Goal: Task Accomplishment & Management: Manage account settings

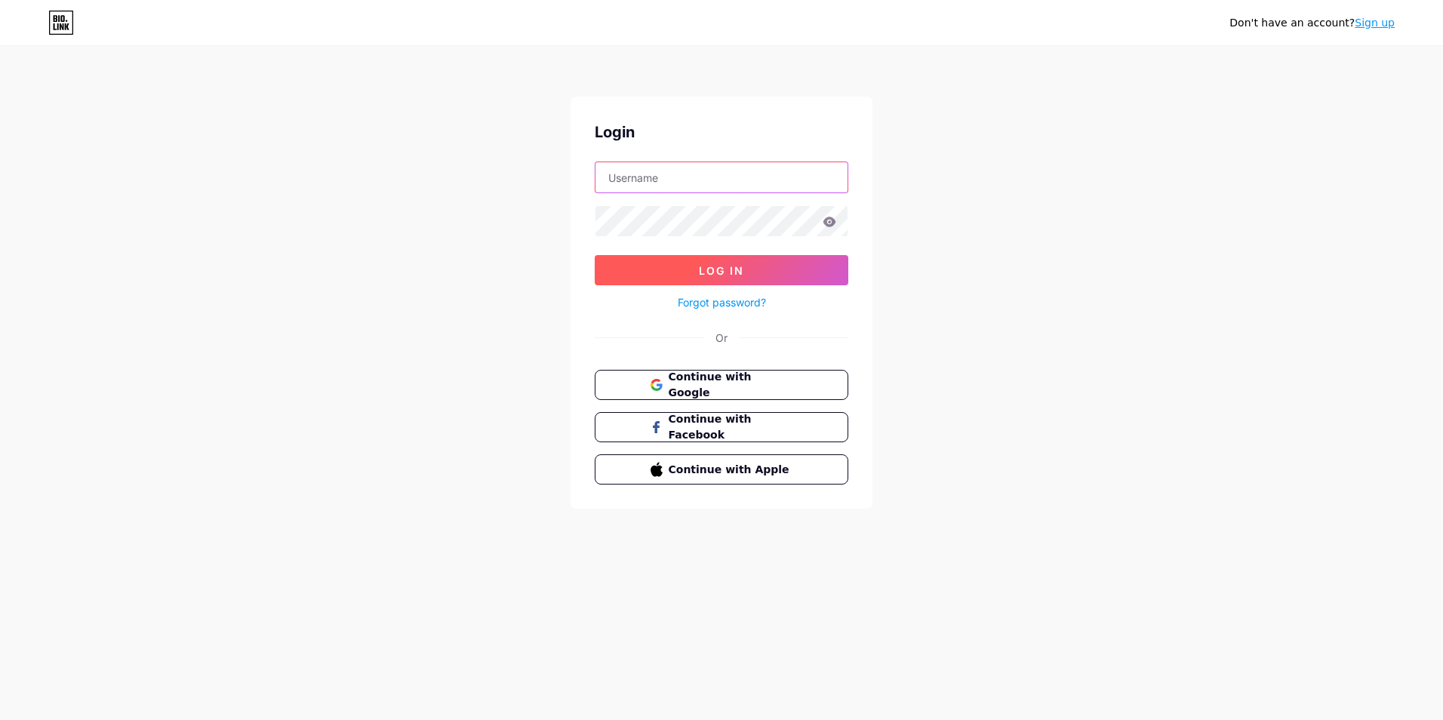
type input "[EMAIL_ADDRESS][DOMAIN_NAME]"
click at [683, 263] on button "Log In" at bounding box center [722, 270] width 254 height 30
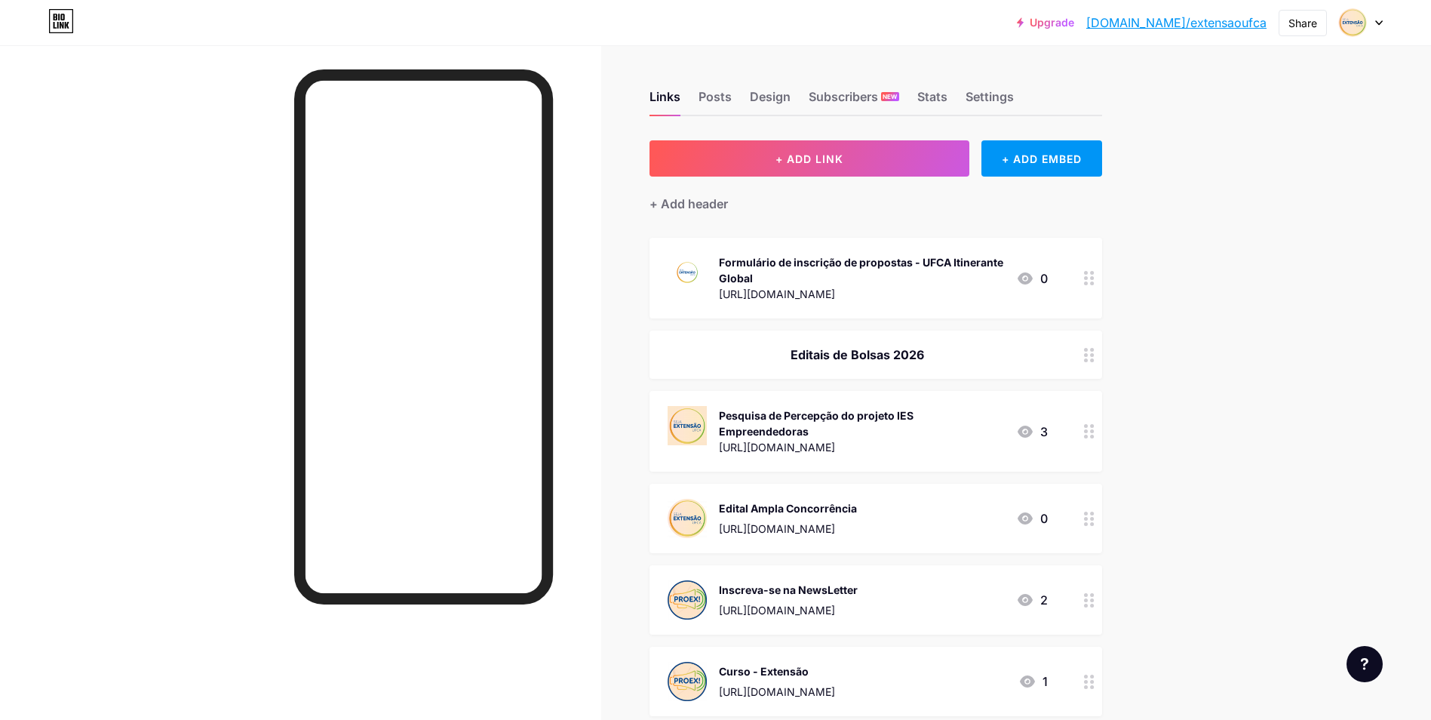
click at [846, 286] on div "[URL][DOMAIN_NAME]" at bounding box center [861, 294] width 285 height 16
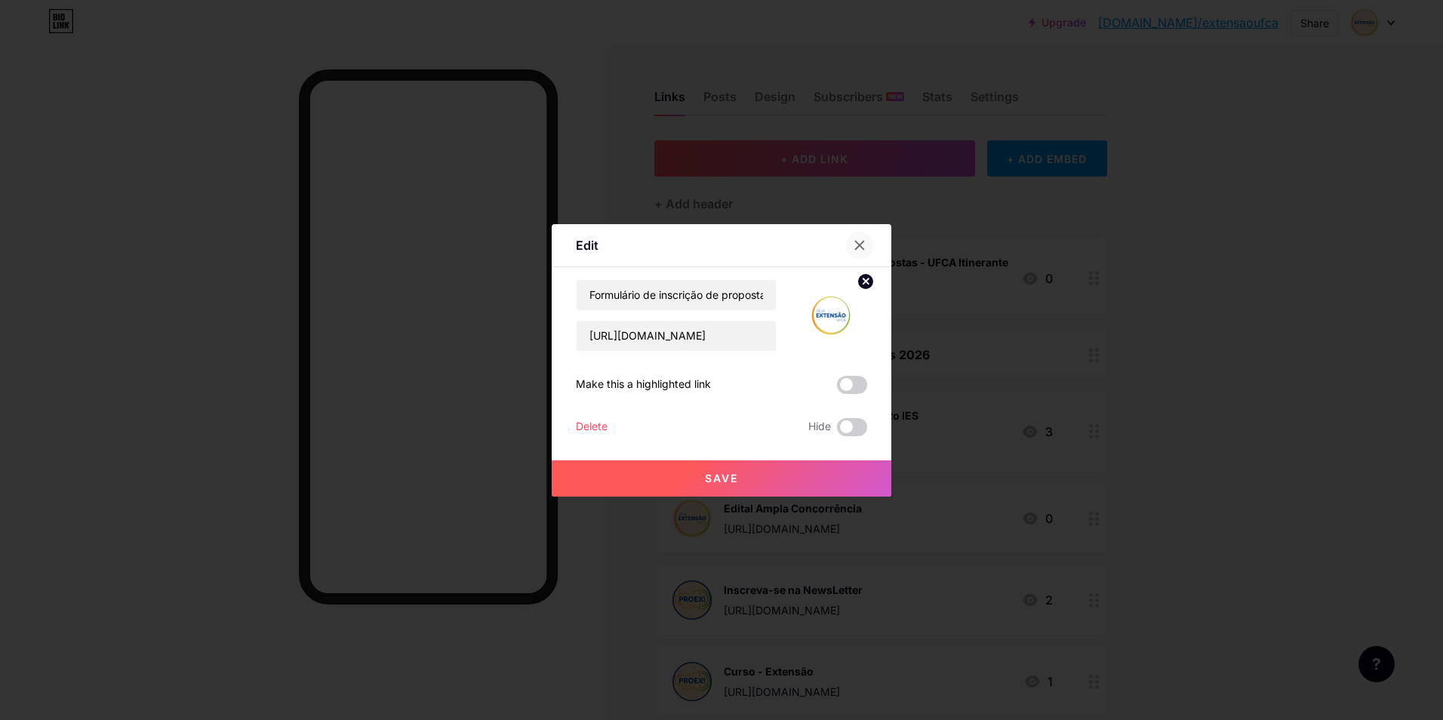
click at [859, 243] on icon at bounding box center [859, 245] width 12 height 12
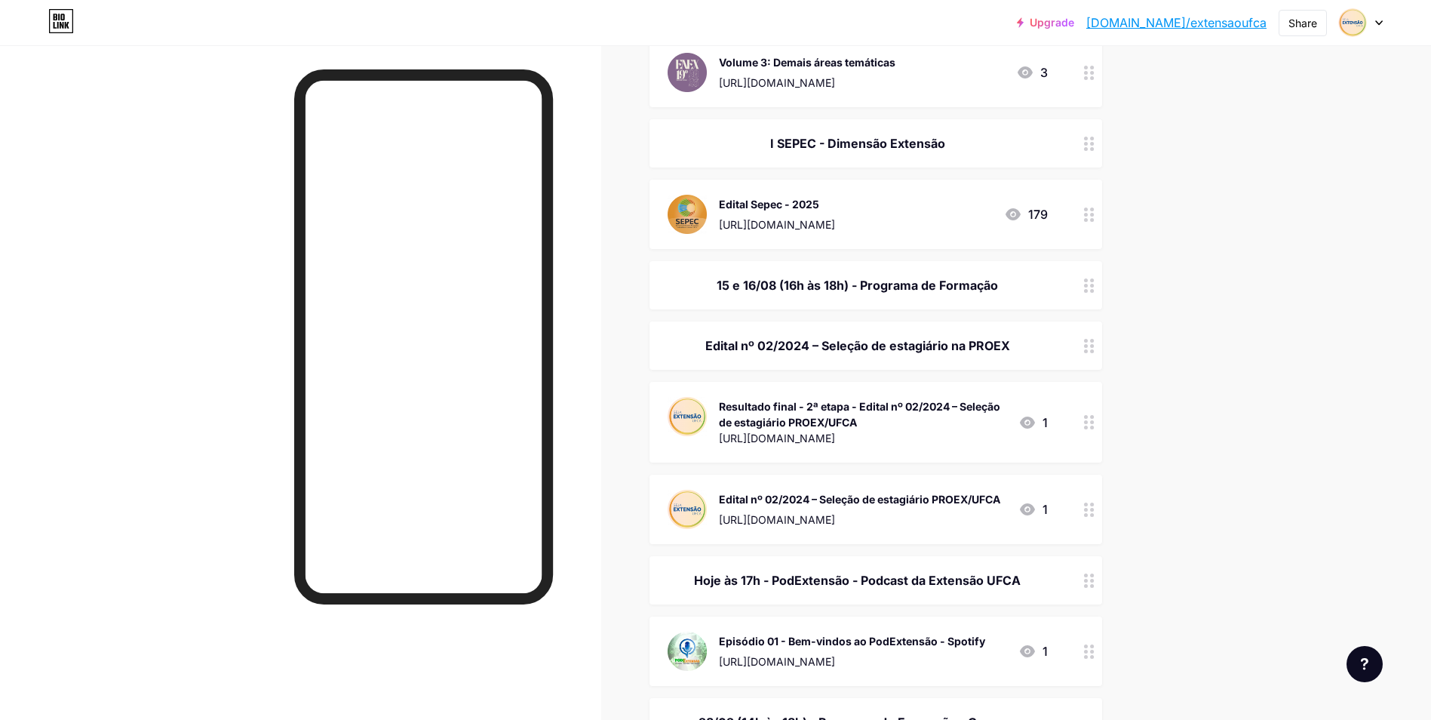
scroll to position [905, 0]
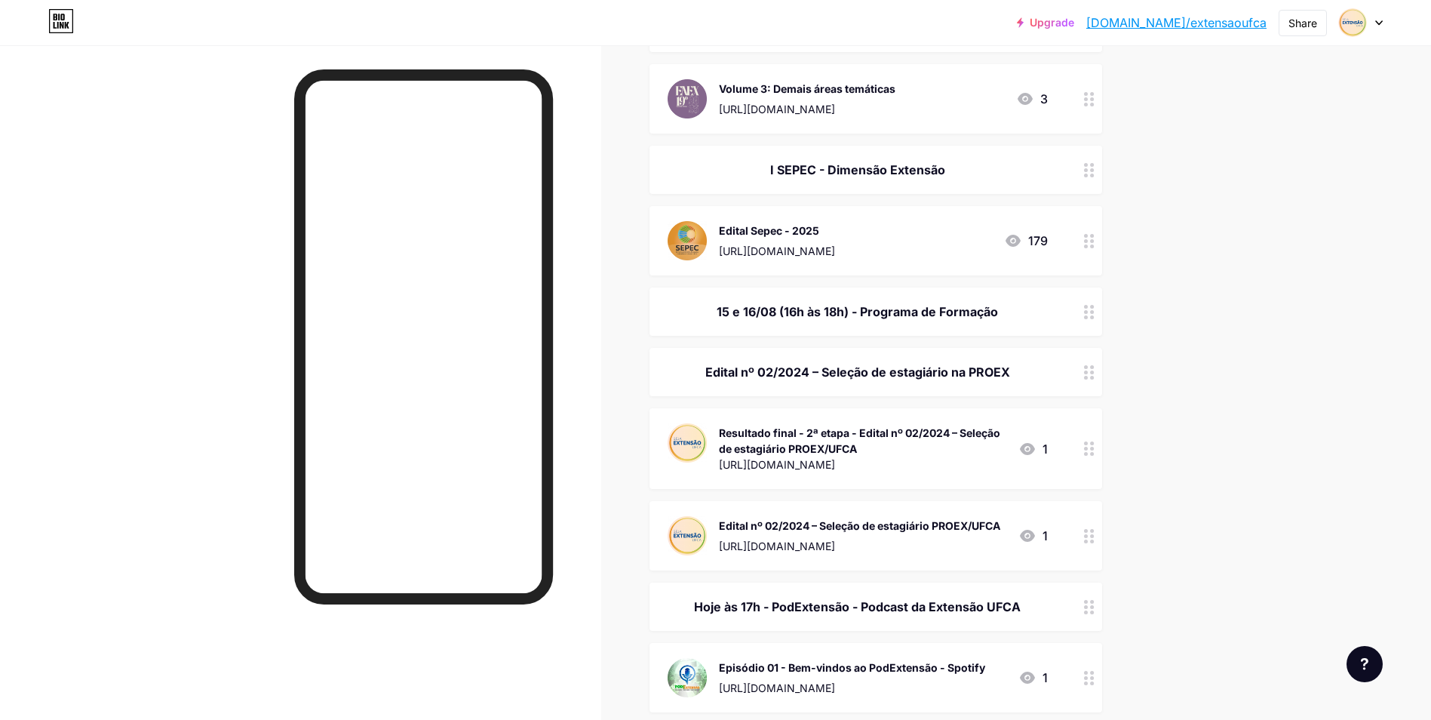
click at [859, 167] on div "I SEPEC - Dimensão Extensão" at bounding box center [876, 170] width 453 height 48
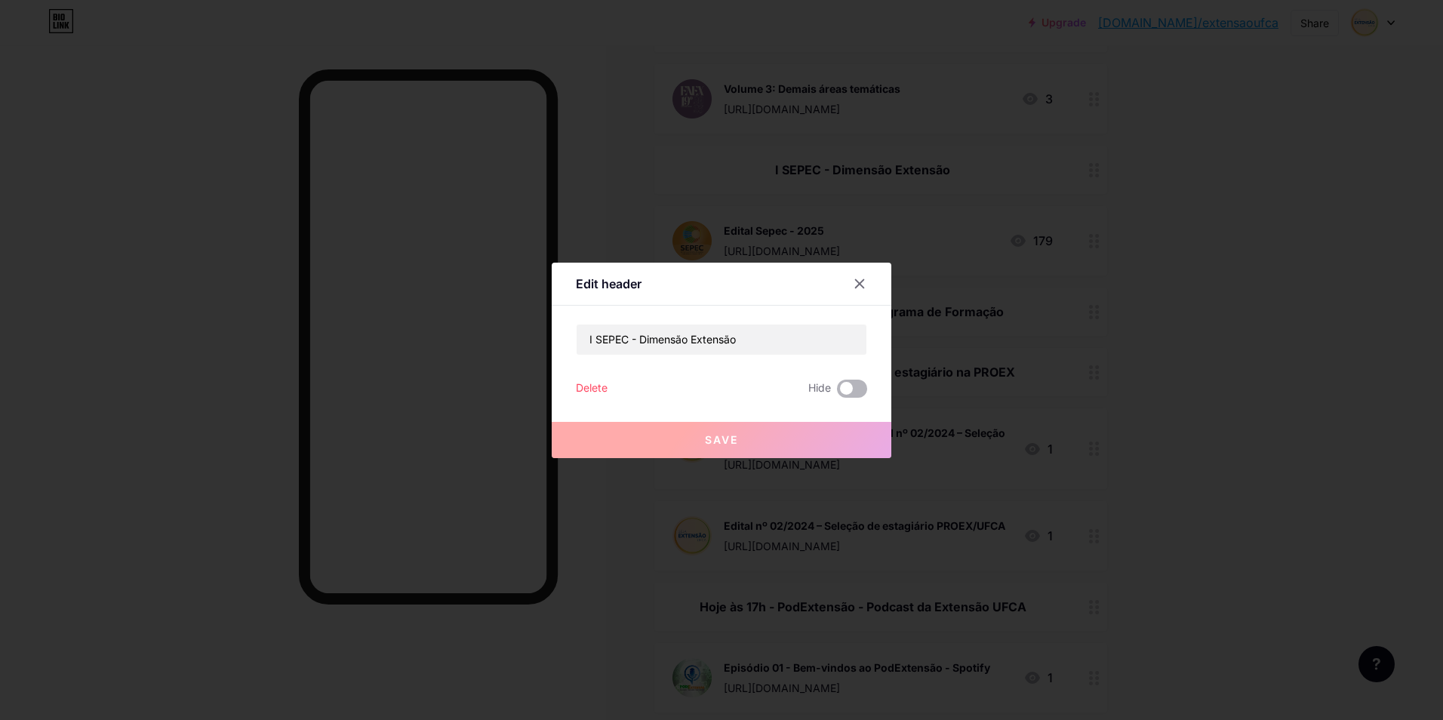
click at [862, 391] on div "Edit header I SEPEC - Dimensão Extensão Delete Hide Save" at bounding box center [722, 360] width 340 height 195
click at [851, 389] on span at bounding box center [852, 389] width 30 height 18
click at [837, 392] on input "checkbox" at bounding box center [837, 392] width 0 height 0
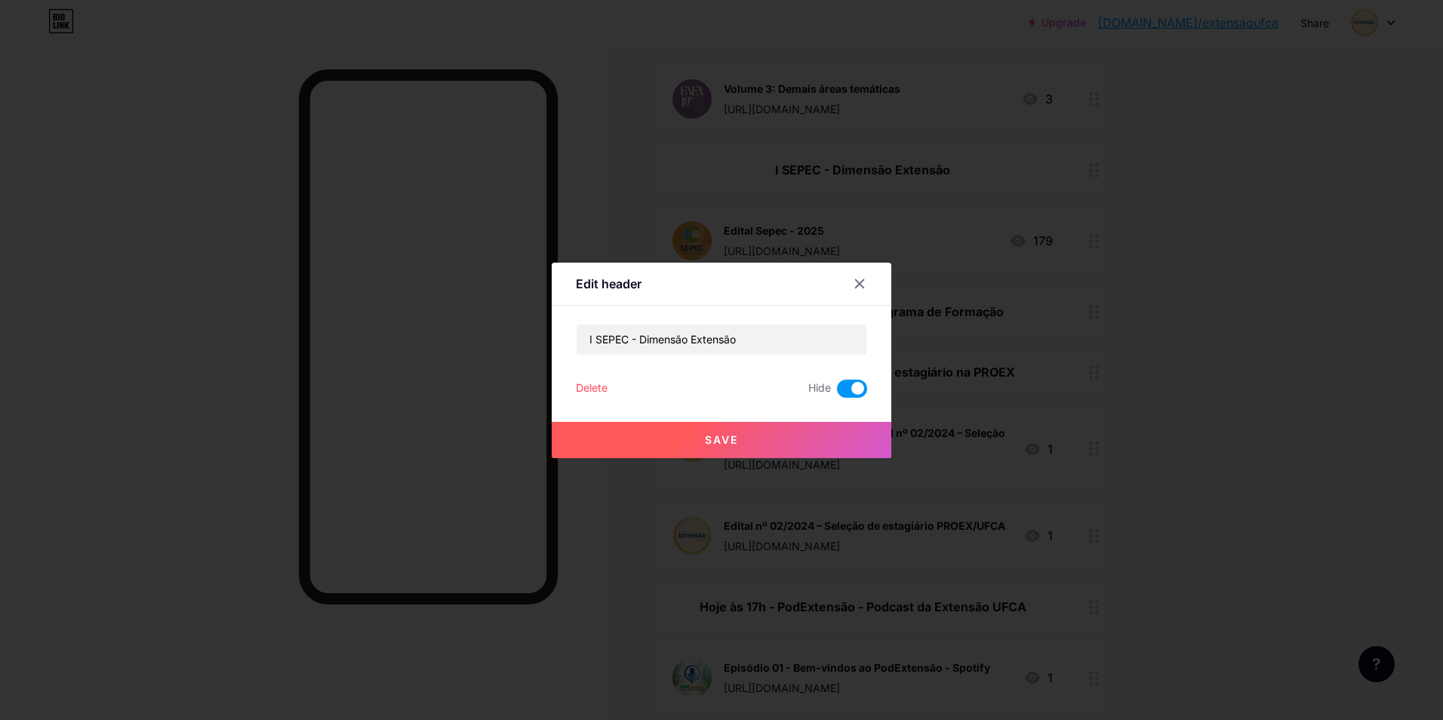
click at [849, 441] on button "Save" at bounding box center [722, 440] width 340 height 36
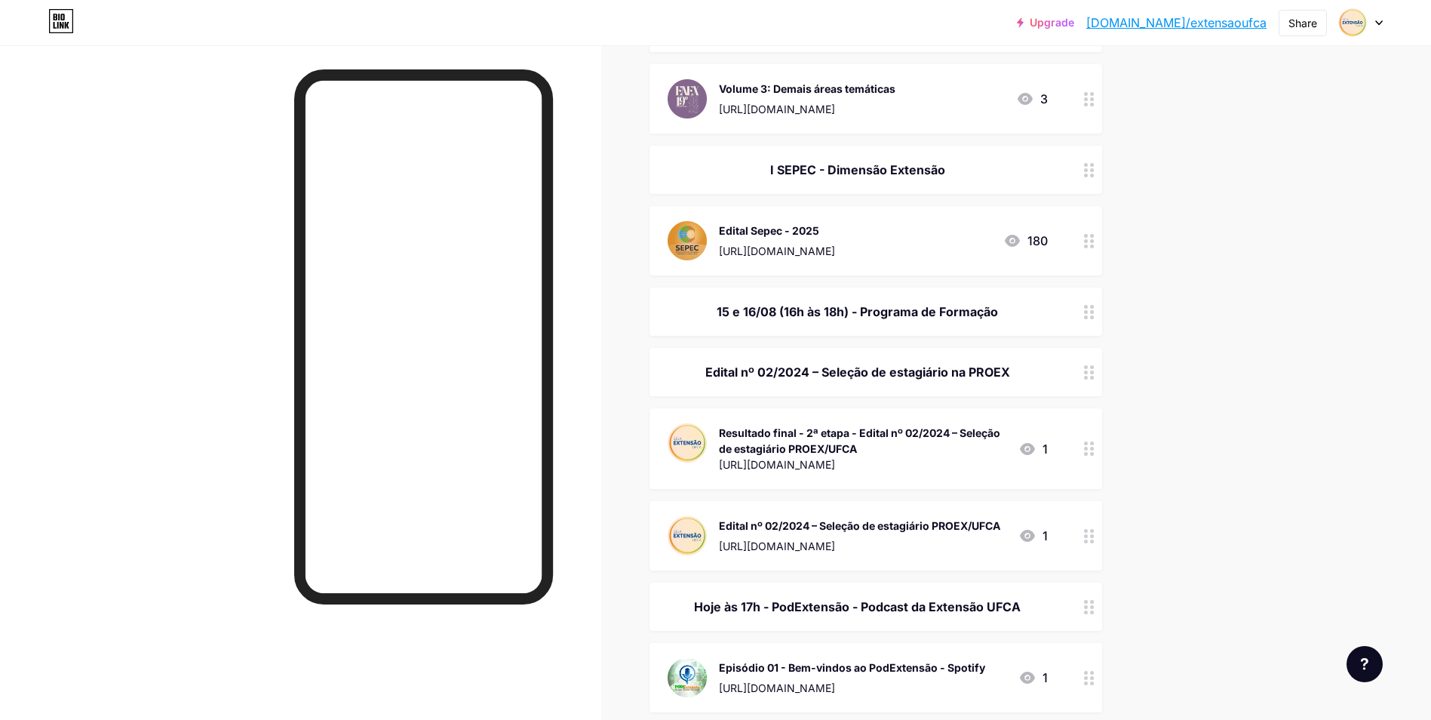
drag, startPoint x: 1237, startPoint y: 391, endPoint x: 1237, endPoint y: 399, distance: 8.3
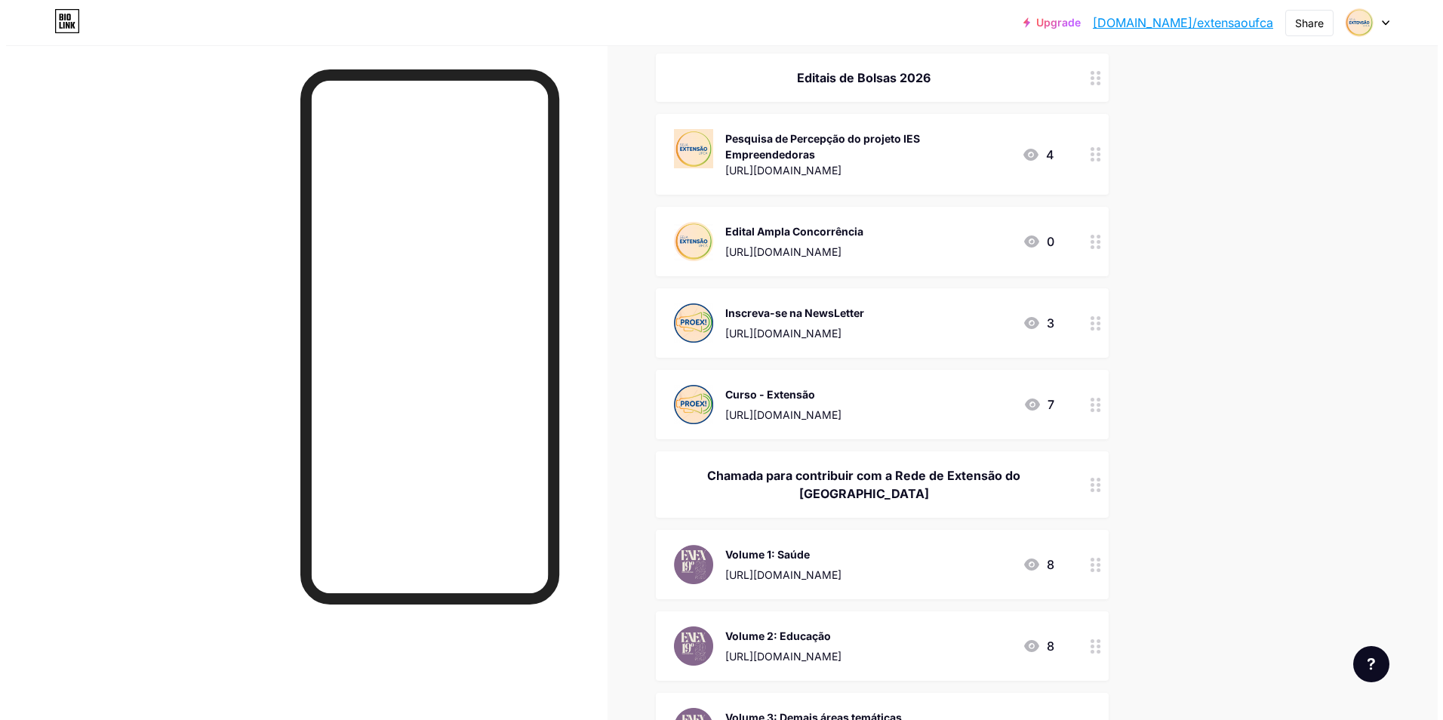
scroll to position [75, 0]
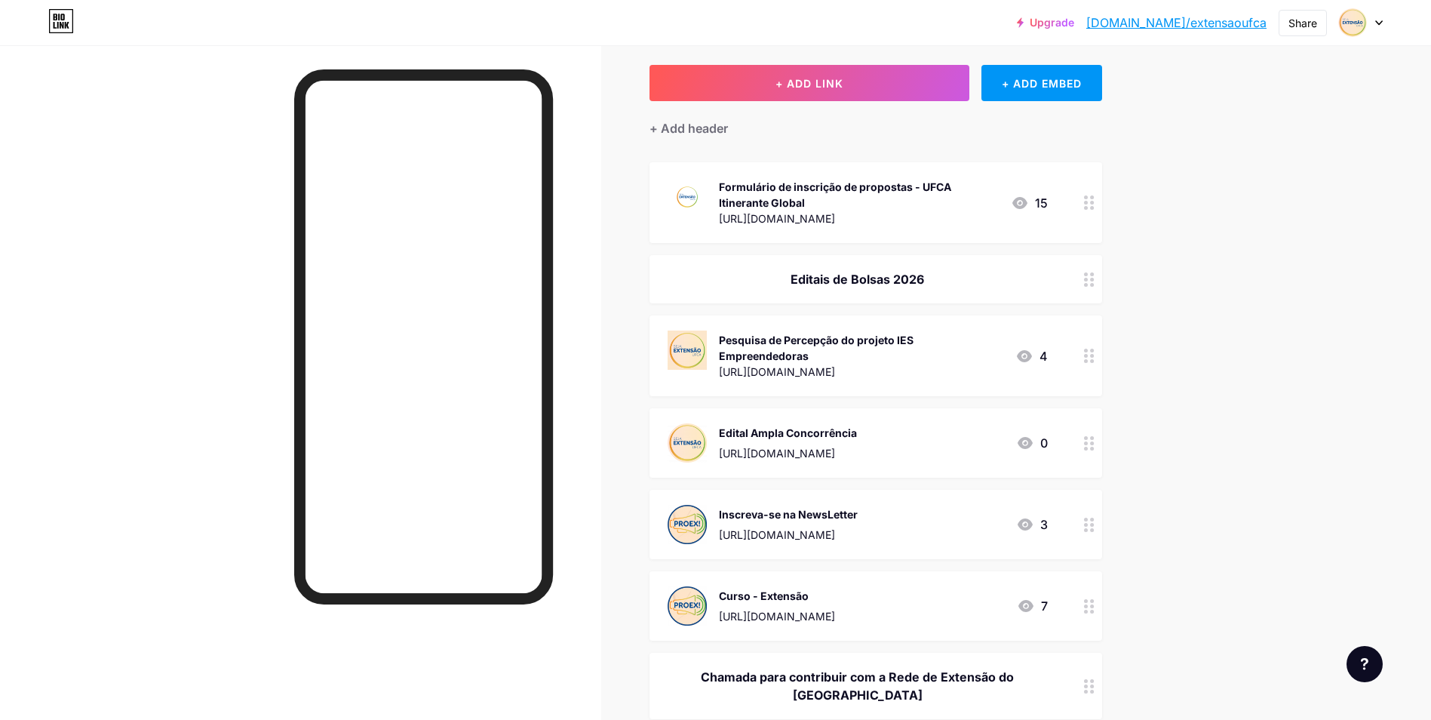
click at [835, 588] on div "Curso - Extensão" at bounding box center [777, 596] width 116 height 16
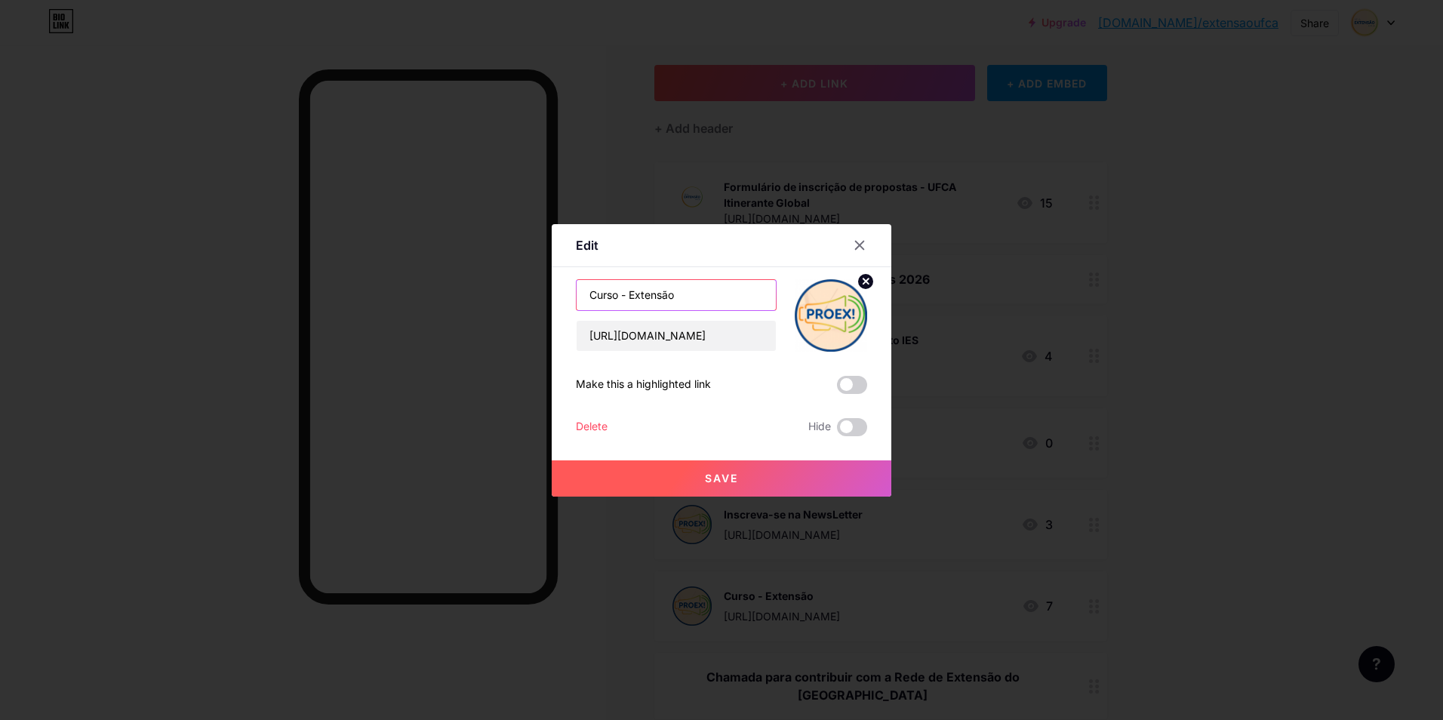
click at [622, 293] on input "Curso - Extensão" at bounding box center [675, 295] width 199 height 30
type input "Curso - Integralização da Extensão"
click at [760, 478] on button "Save" at bounding box center [722, 478] width 340 height 36
click at [1144, 493] on div at bounding box center [721, 360] width 1443 height 720
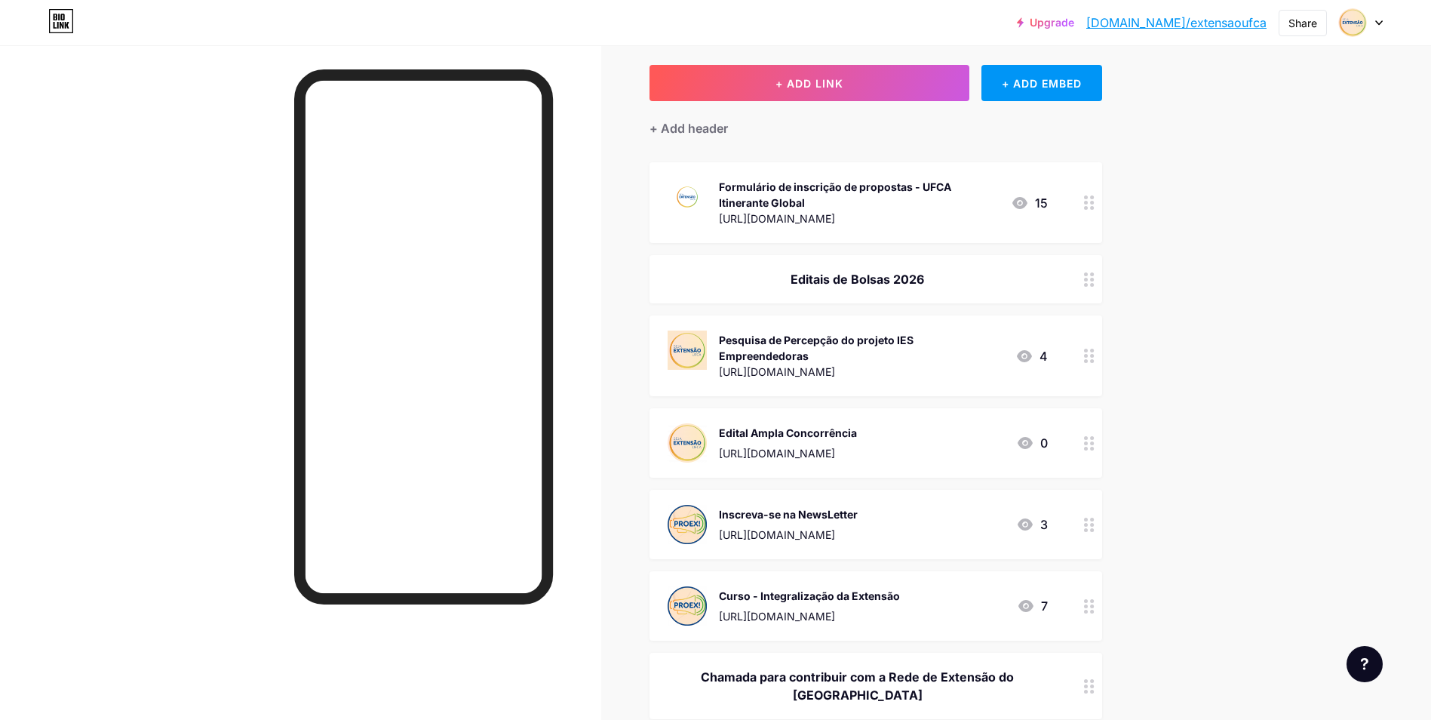
click at [857, 425] on div "Edital Ampla Concorrência" at bounding box center [788, 433] width 138 height 16
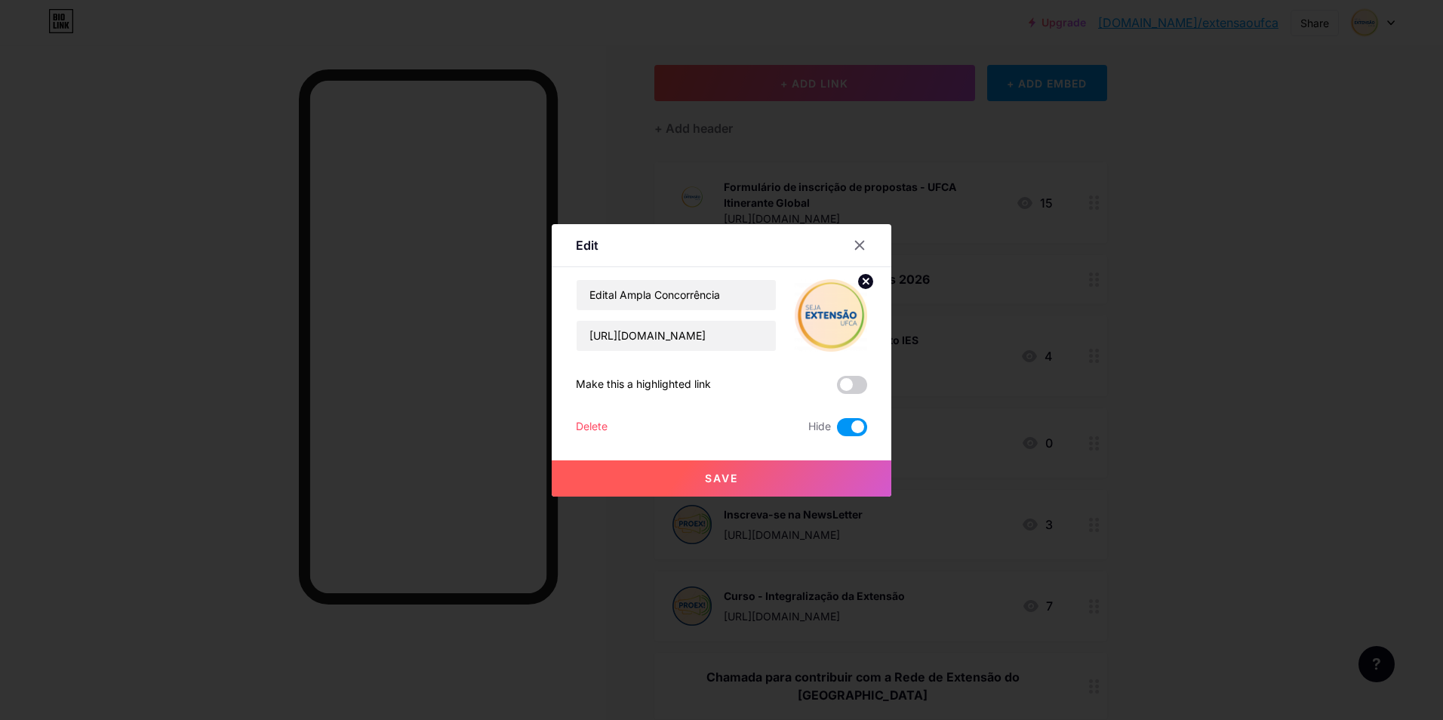
click at [839, 429] on span at bounding box center [852, 427] width 30 height 18
click at [837, 431] on input "checkbox" at bounding box center [837, 431] width 0 height 0
click at [693, 334] on input "[URL][DOMAIN_NAME]" at bounding box center [675, 336] width 199 height 30
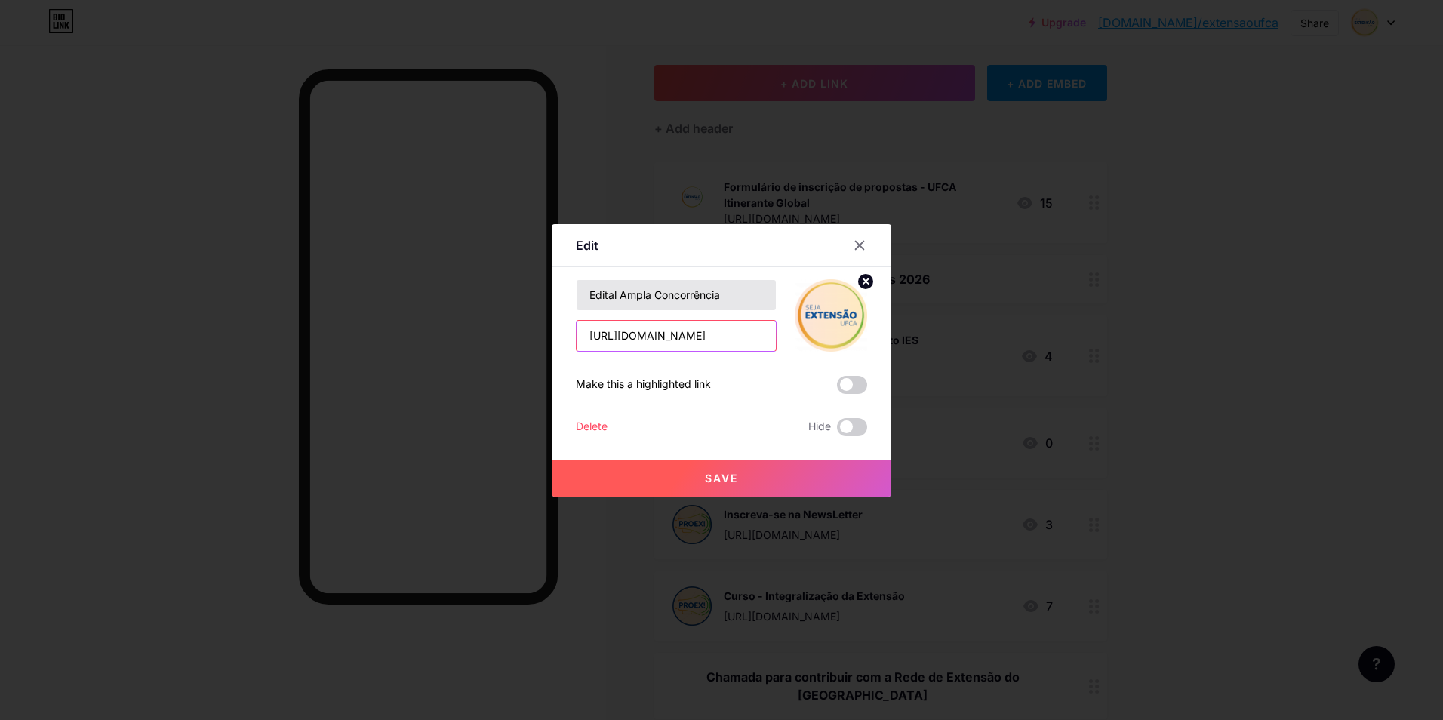
paste input "[DOMAIN_NAME][URL]"
type input "[URL][DOMAIN_NAME]"
click at [702, 294] on input "Edital Ampla Concorrência" at bounding box center [675, 295] width 199 height 30
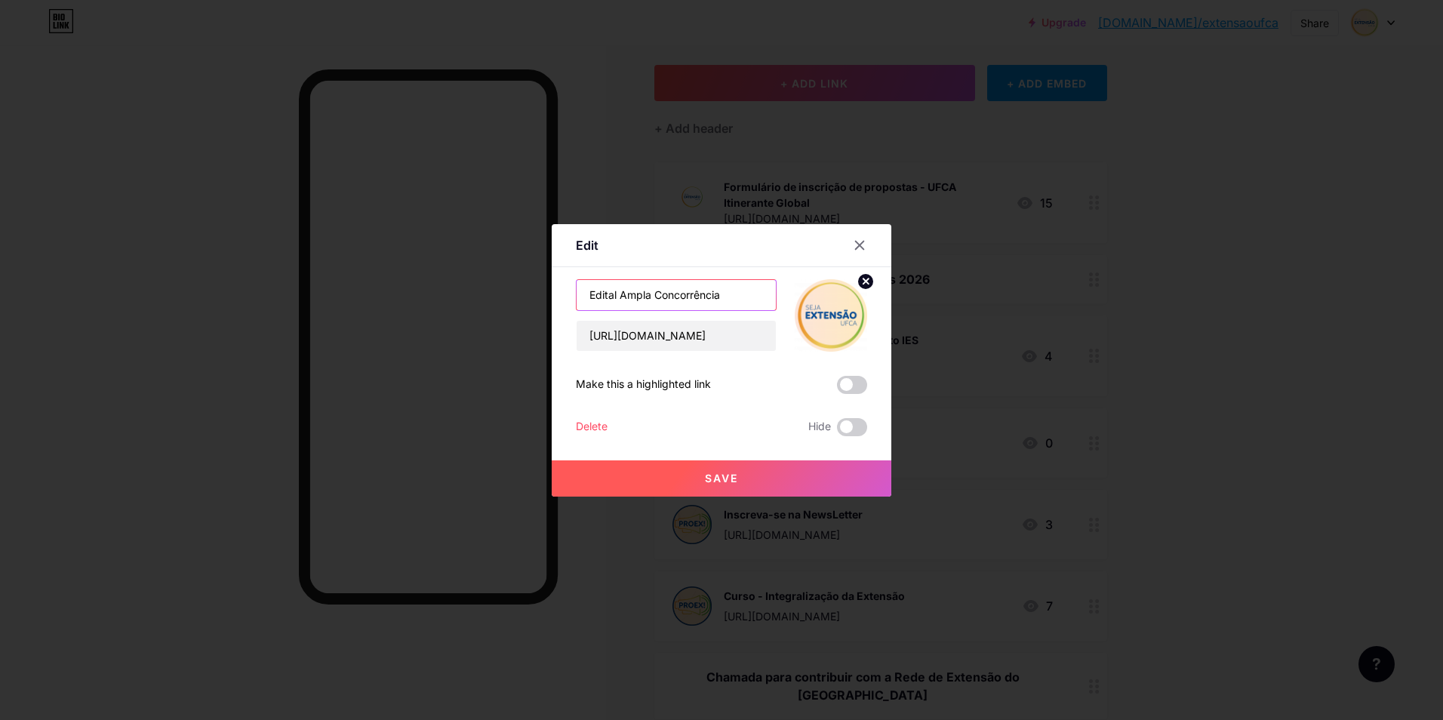
scroll to position [0, 0]
click at [702, 294] on input "Edital Ampla Concorrência" at bounding box center [675, 295] width 199 height 30
paste input "IA para Extensionistas"
click at [677, 297] on input "Inscrições - Oficina IA para Extensionistas" at bounding box center [675, 295] width 199 height 30
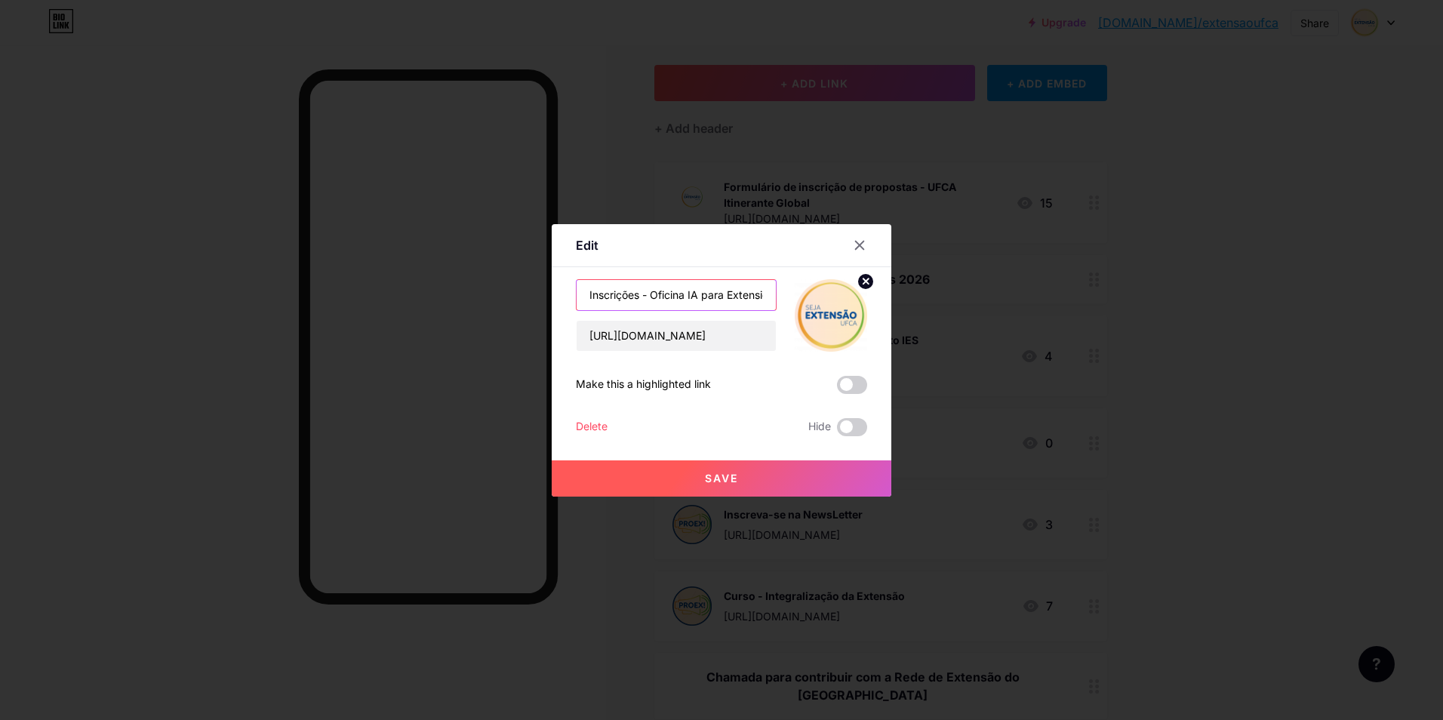
click at [704, 297] on input "Inscrições - Oficina IA para Extensionistas" at bounding box center [675, 295] width 199 height 30
type input "Inscrições - Oficina IA para Extensionistas"
click at [738, 479] on button "Save" at bounding box center [722, 478] width 340 height 36
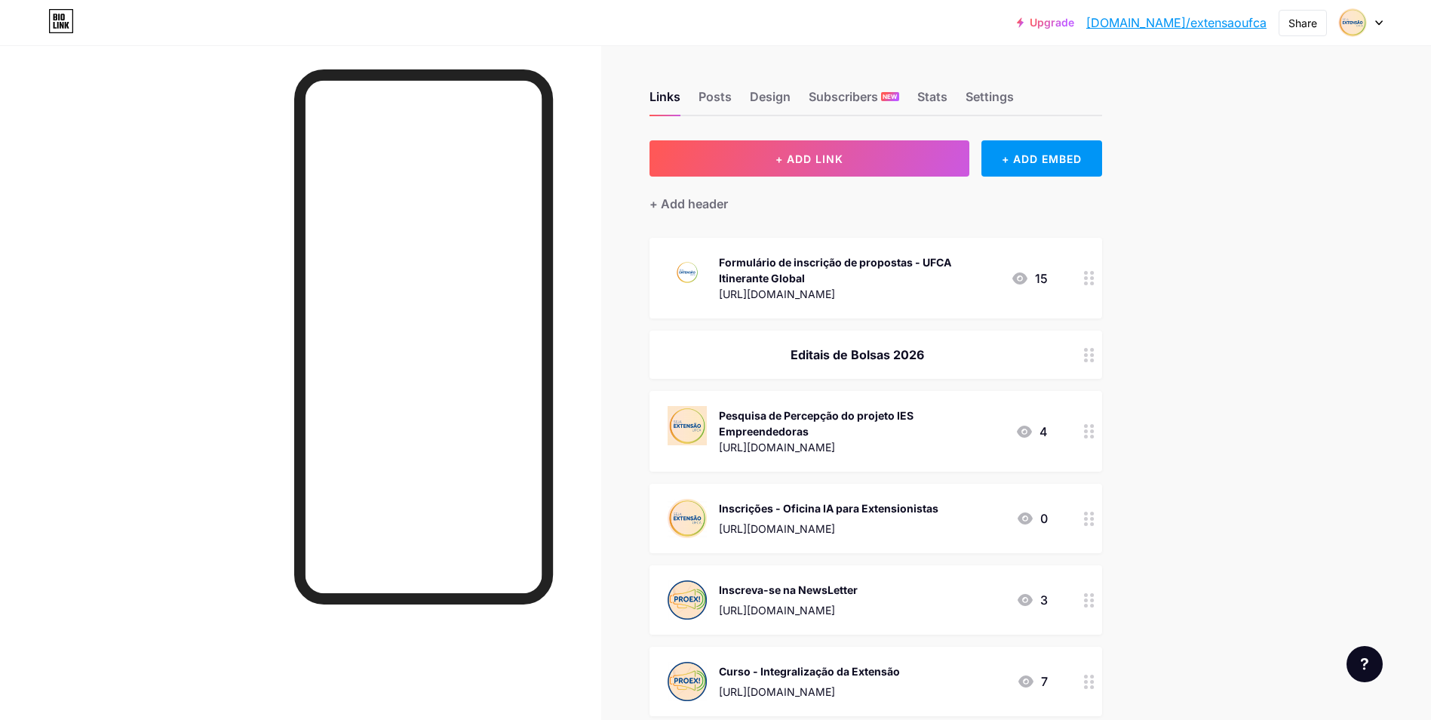
drag, startPoint x: 1253, startPoint y: 453, endPoint x: 1237, endPoint y: 213, distance: 240.5
click at [1199, 26] on link "[DOMAIN_NAME]/extensaoufca" at bounding box center [1176, 23] width 180 height 18
